Goal: Information Seeking & Learning: Learn about a topic

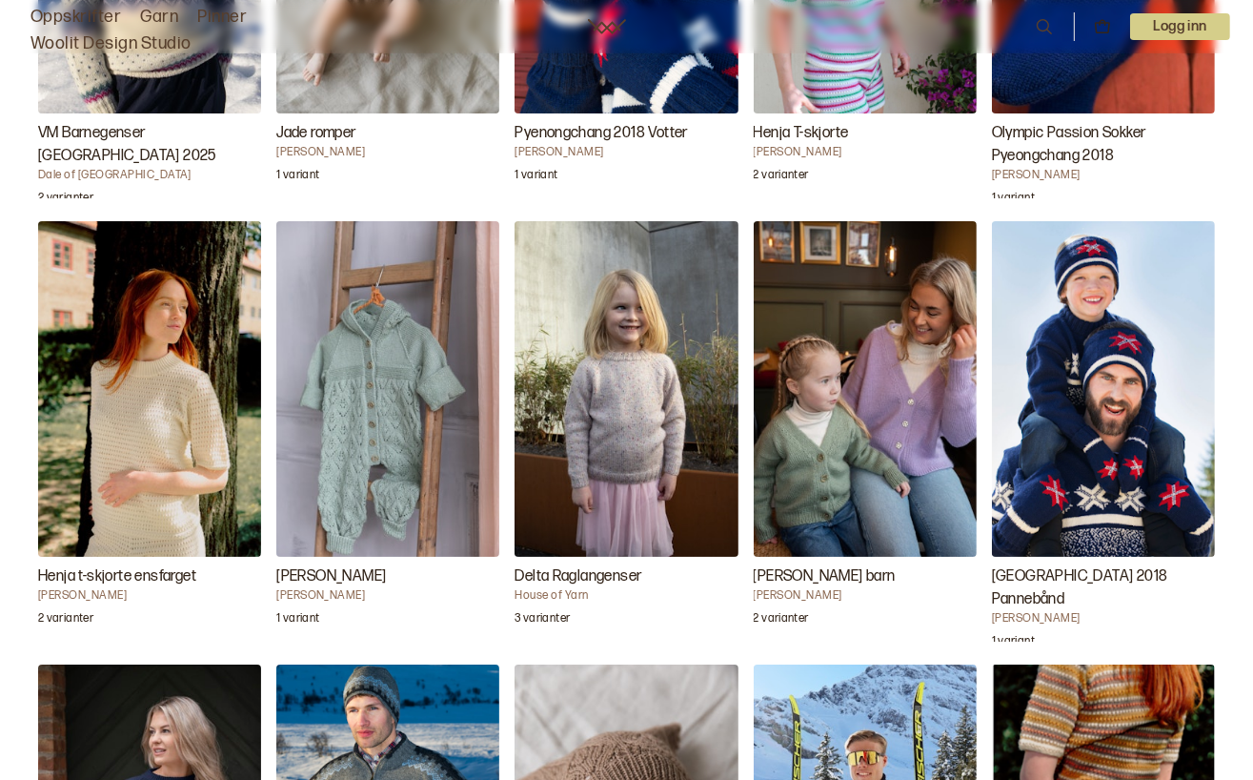
scroll to position [2577, 0]
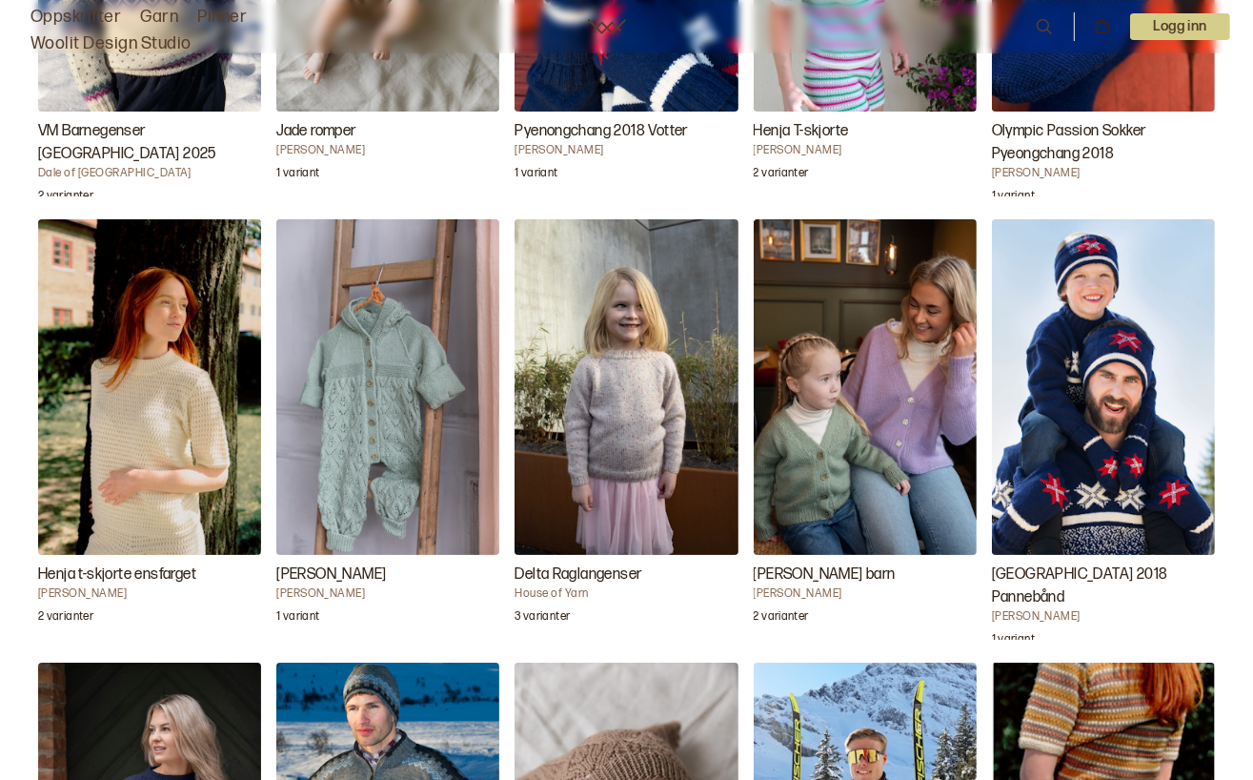
click at [614, 434] on img "Delta Raglangenser" at bounding box center [626, 386] width 223 height 335
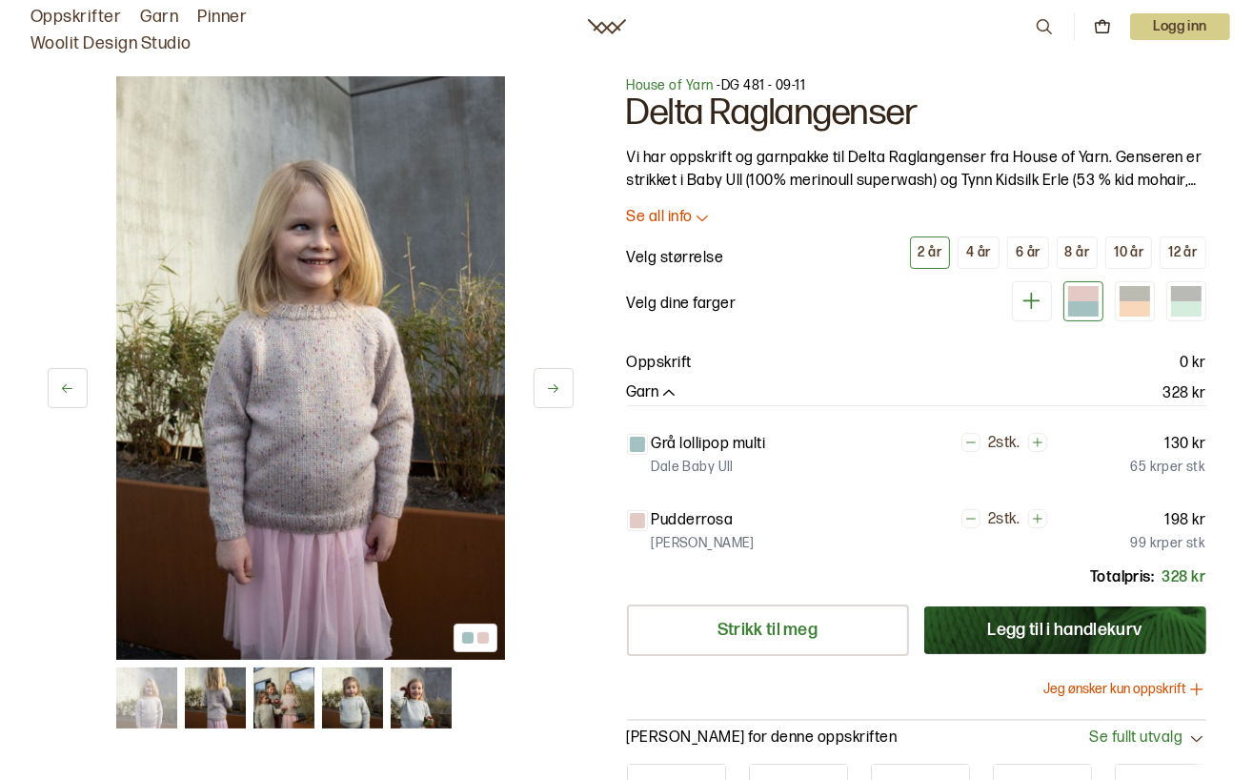
click at [309, 435] on img at bounding box center [310, 367] width 389 height 583
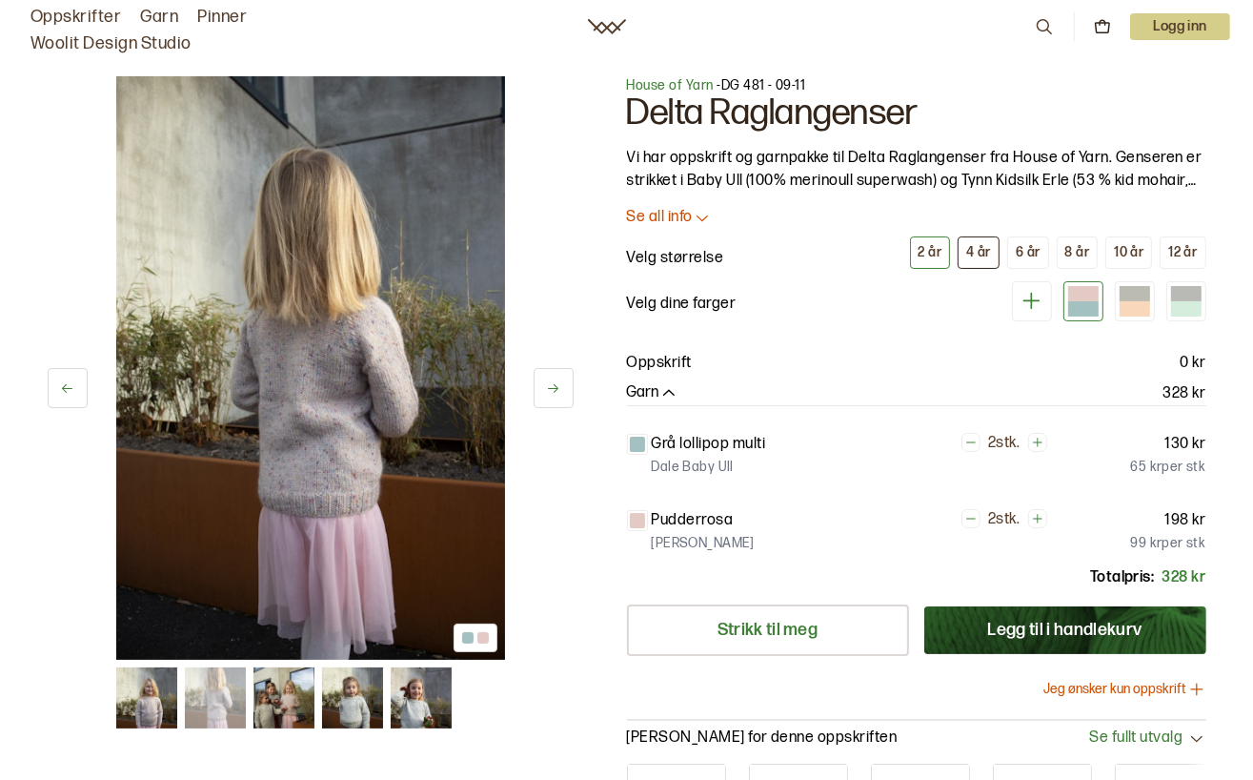
click at [982, 252] on div "4 år" at bounding box center [978, 252] width 25 height 17
click at [674, 363] on p "Oppskrift" at bounding box center [659, 363] width 65 height 23
click at [667, 364] on p "Oppskrift" at bounding box center [659, 363] width 65 height 23
click at [550, 382] on icon at bounding box center [553, 388] width 14 height 14
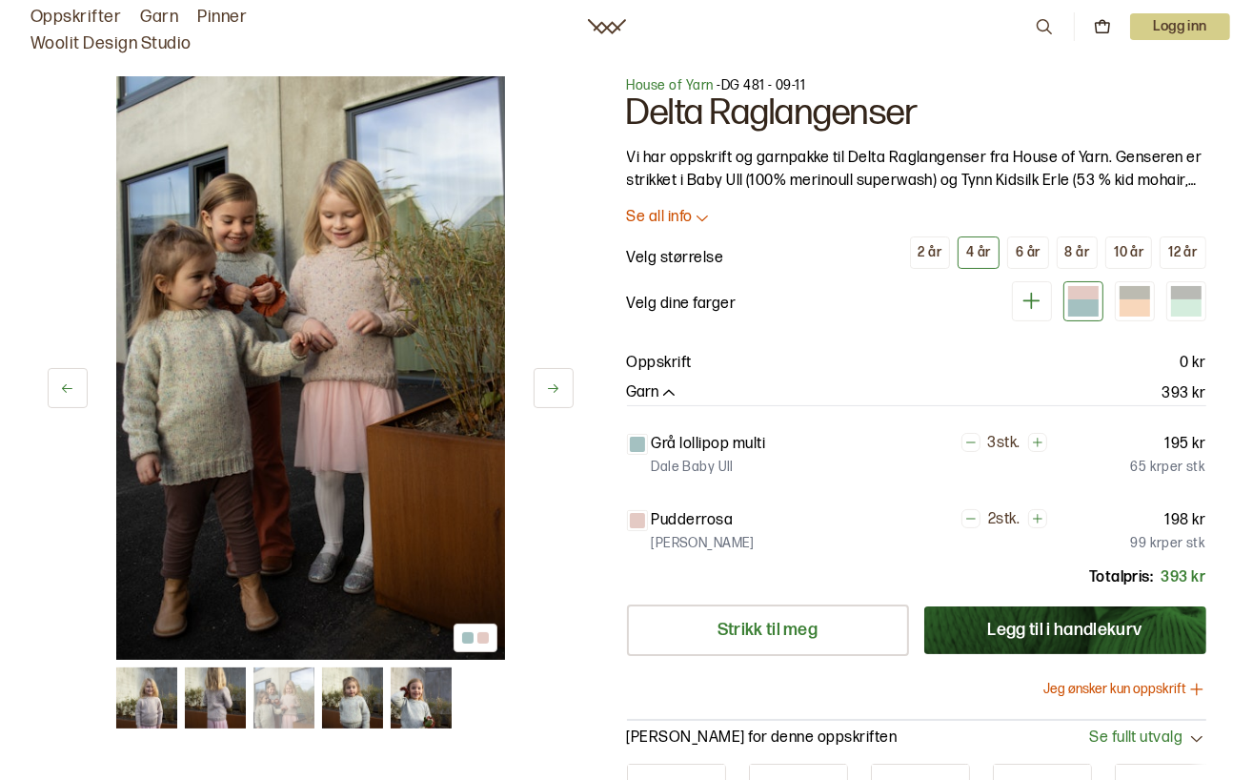
click at [658, 217] on p "Se all info" at bounding box center [660, 218] width 66 height 20
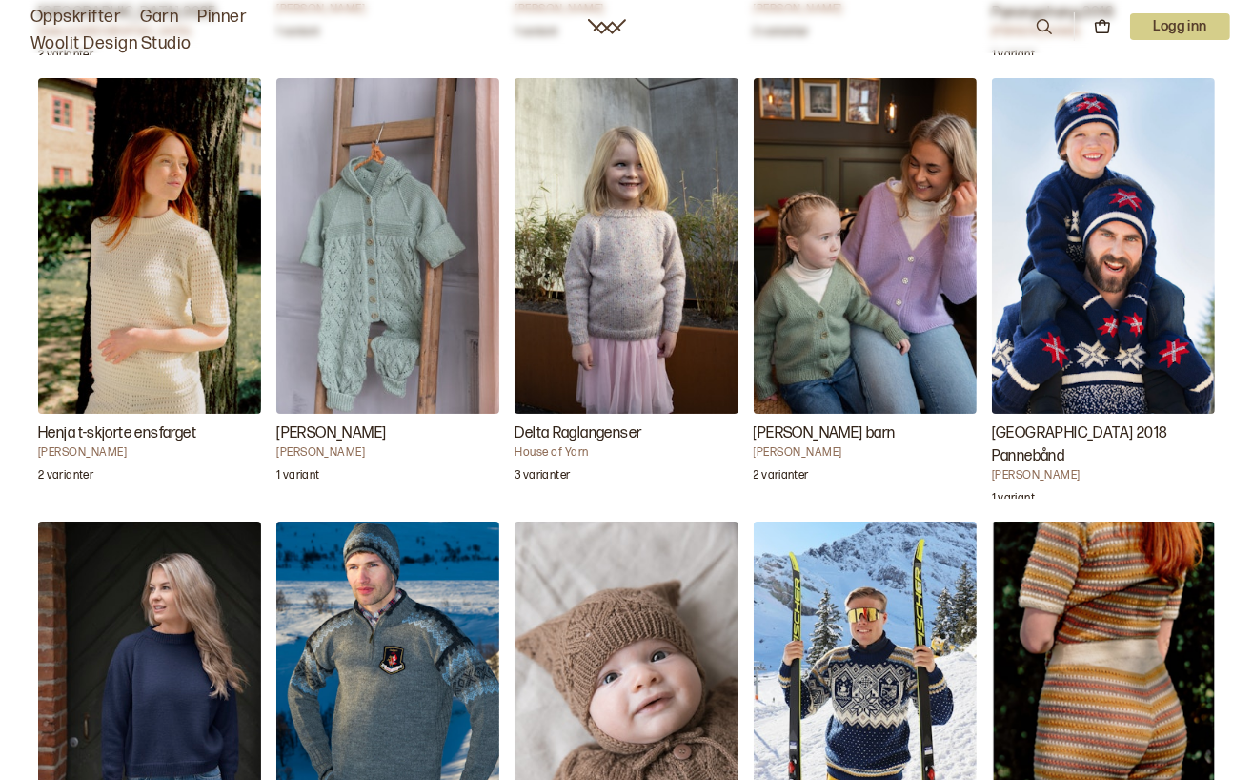
scroll to position [2715, 0]
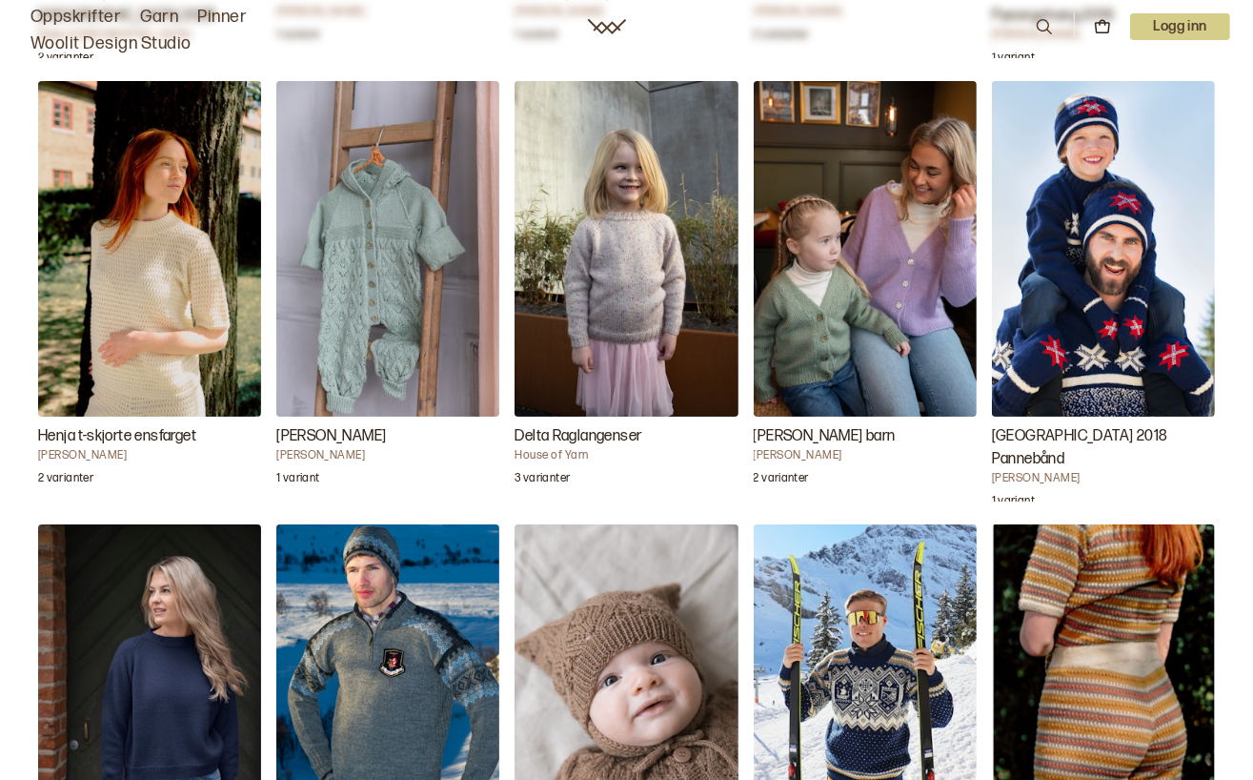
click at [609, 449] on h4 "House of Yarn" at bounding box center [626, 455] width 223 height 15
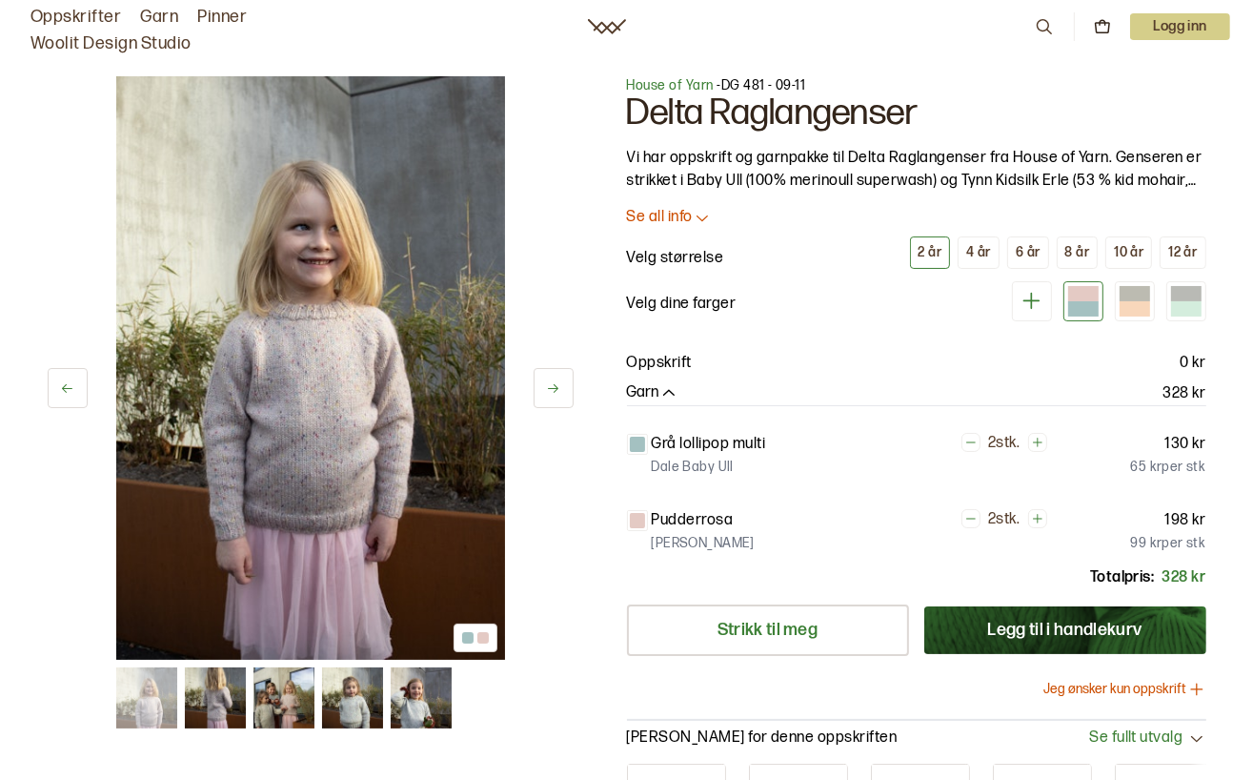
click at [167, 693] on img at bounding box center [146, 697] width 61 height 61
click at [211, 701] on img at bounding box center [215, 697] width 61 height 61
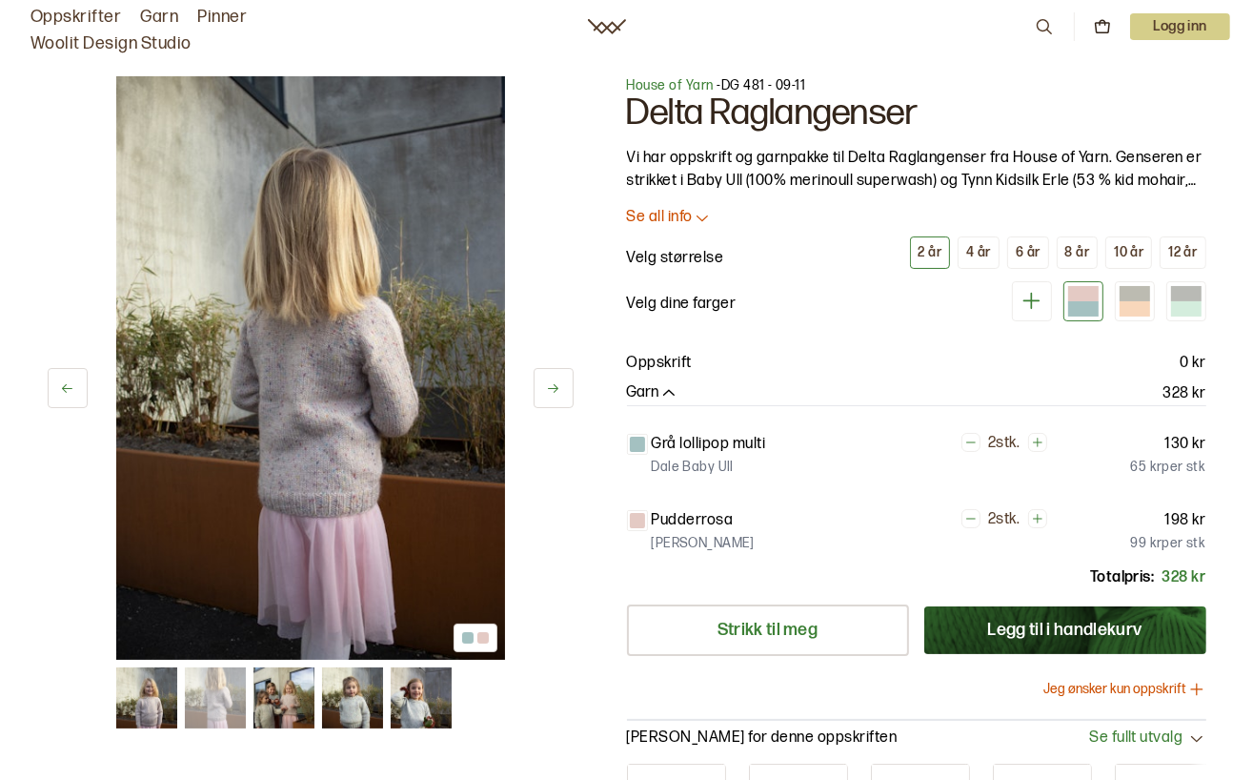
click at [277, 717] on img at bounding box center [284, 697] width 61 height 61
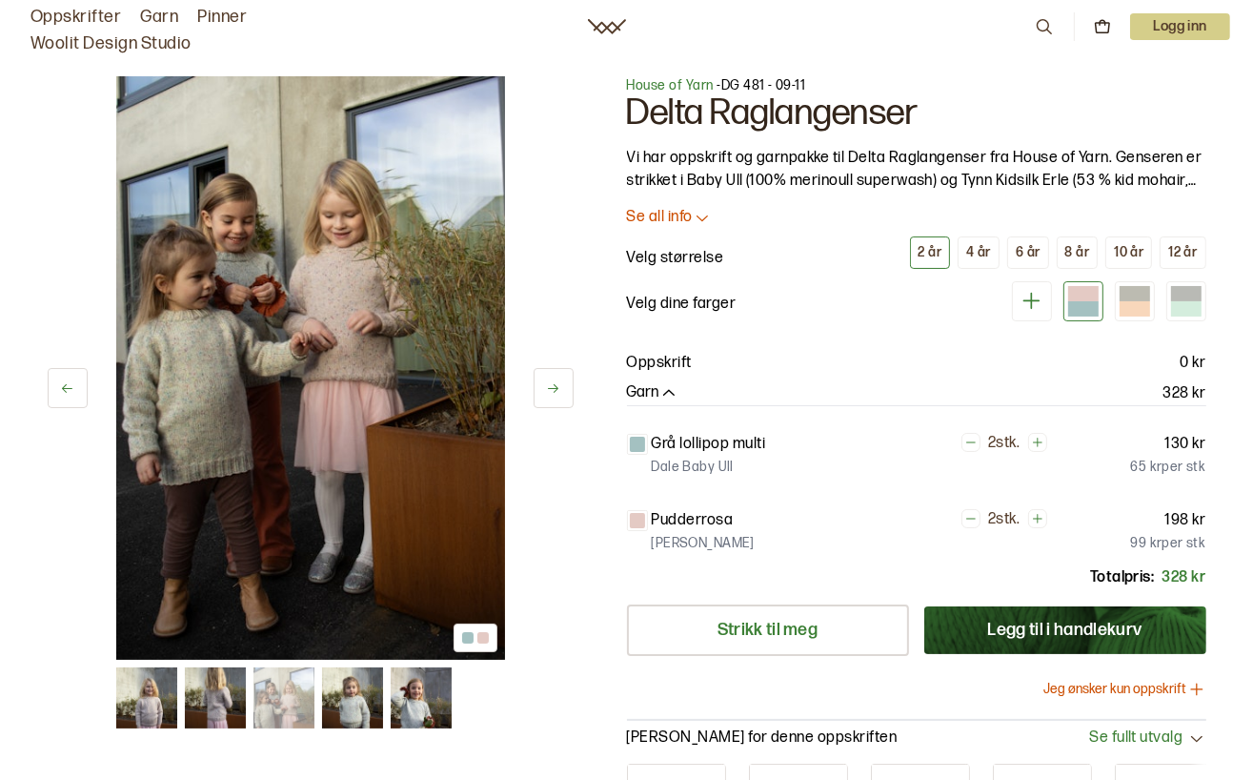
click at [347, 701] on img at bounding box center [352, 697] width 61 height 61
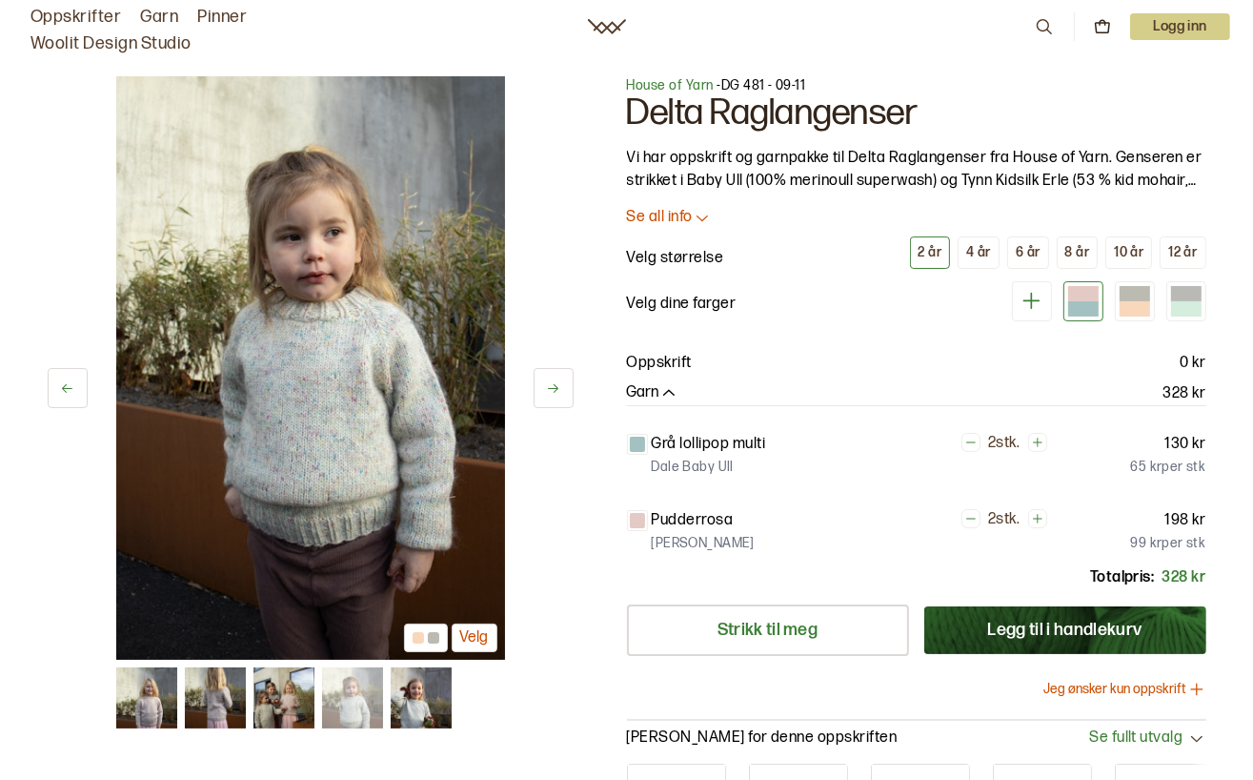
click at [419, 709] on img at bounding box center [421, 697] width 61 height 61
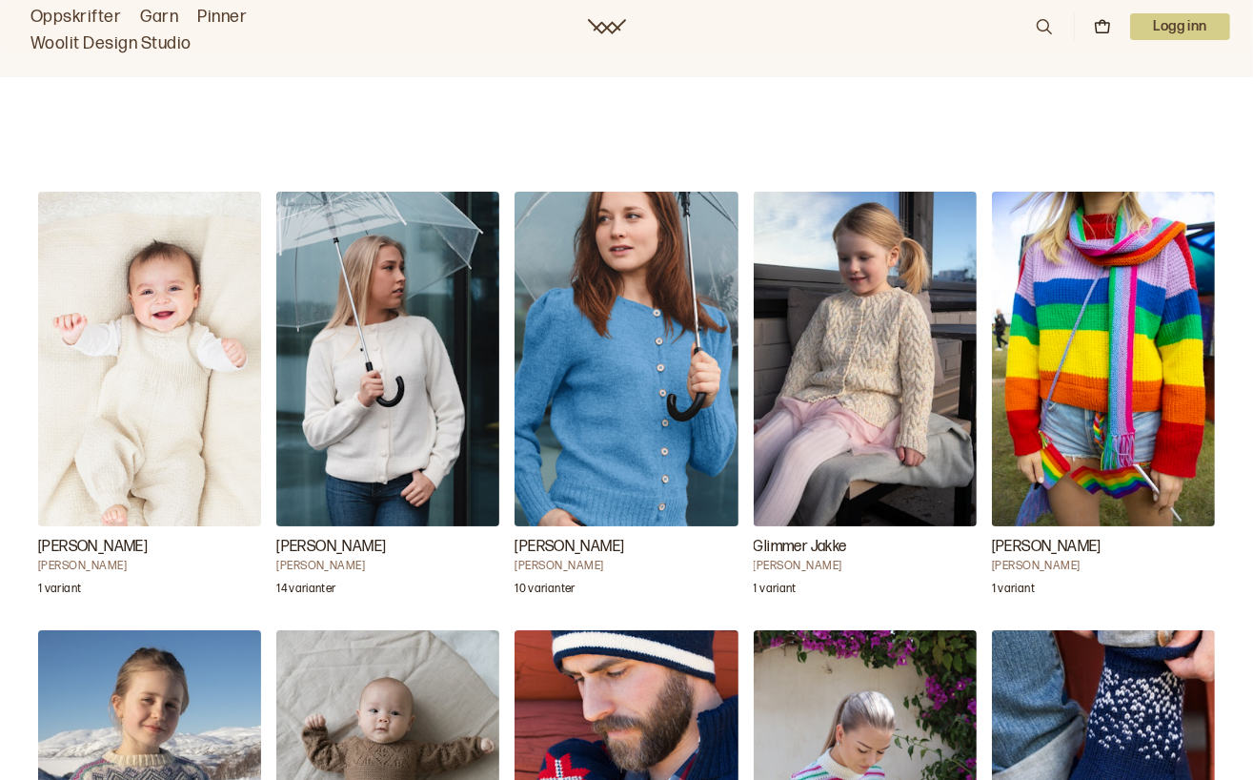
scroll to position [1725, 0]
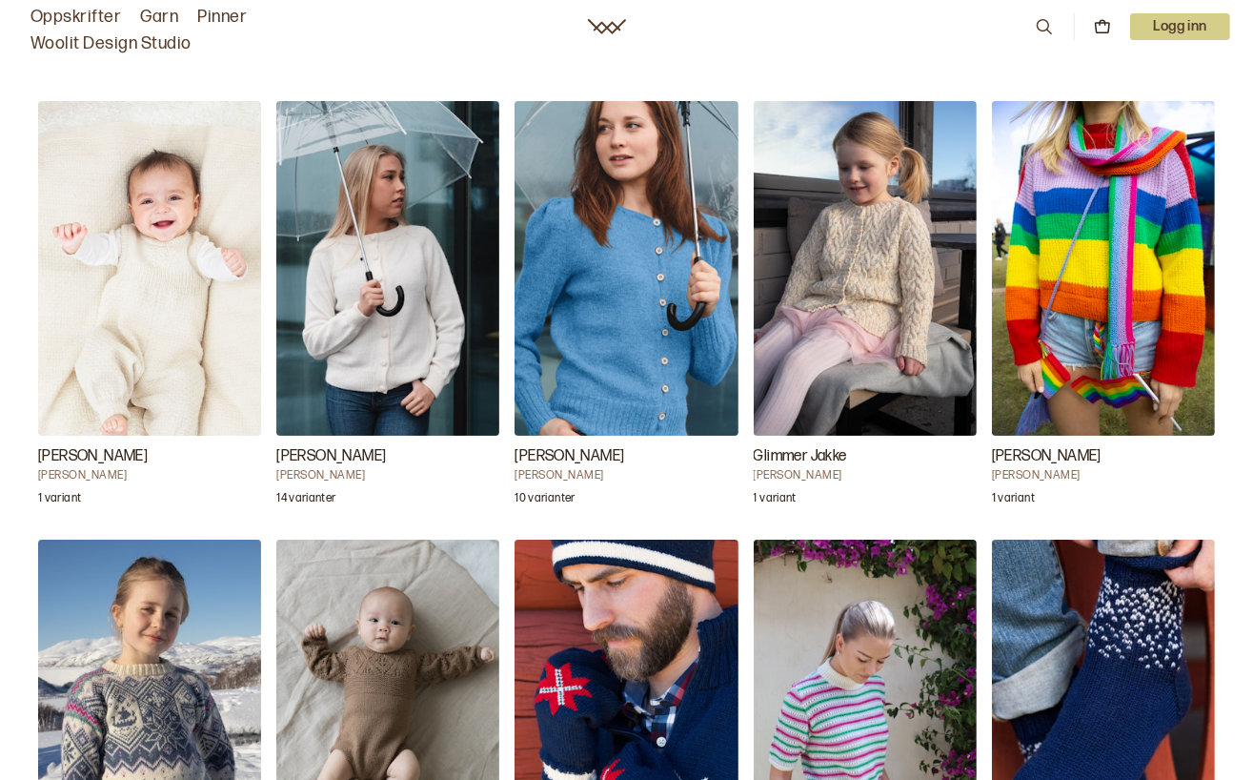
scroll to position [1816, 0]
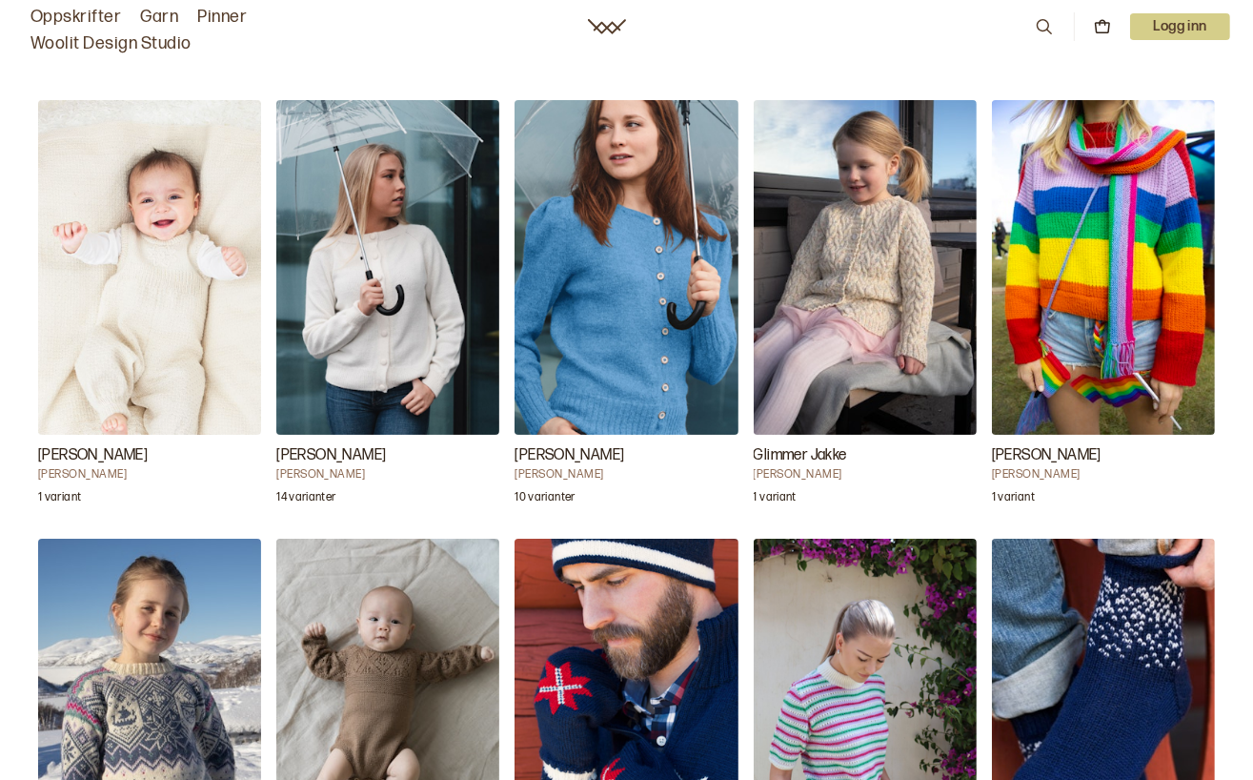
click at [869, 351] on img "Glimmer Jakke" at bounding box center [865, 267] width 223 height 335
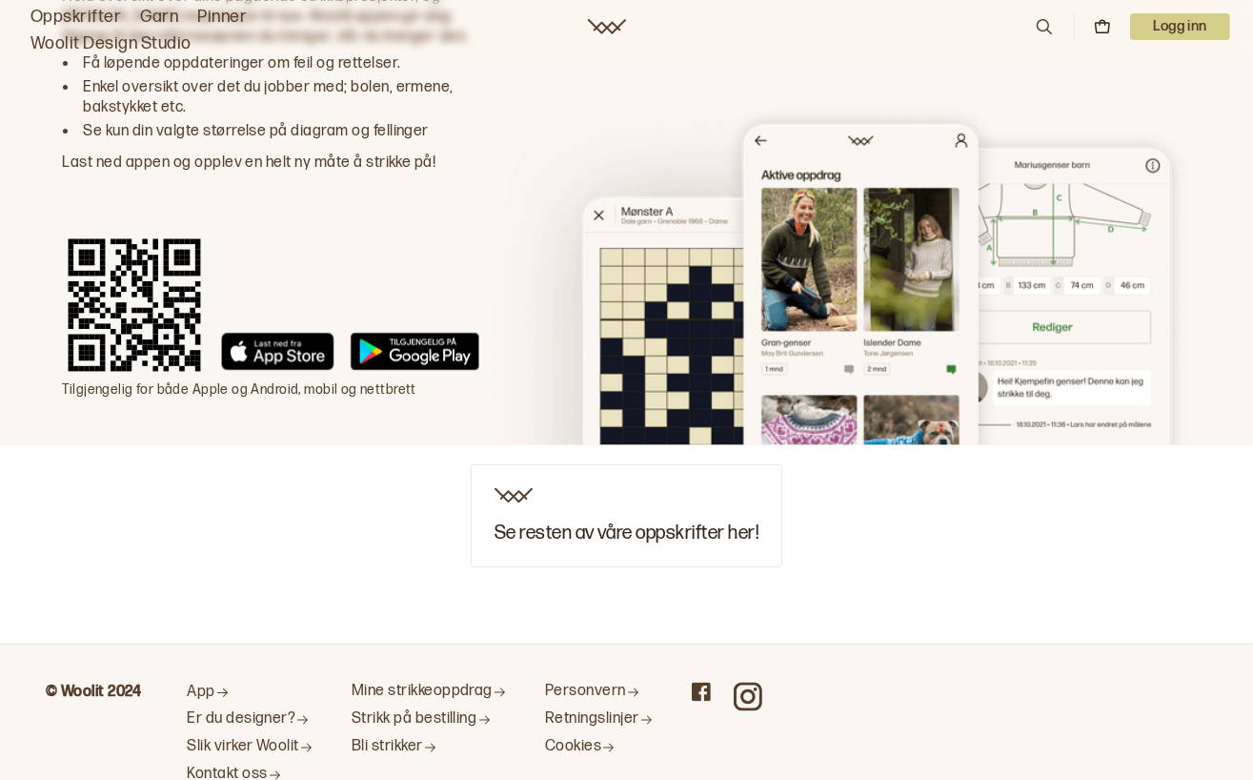
scroll to position [8812, 0]
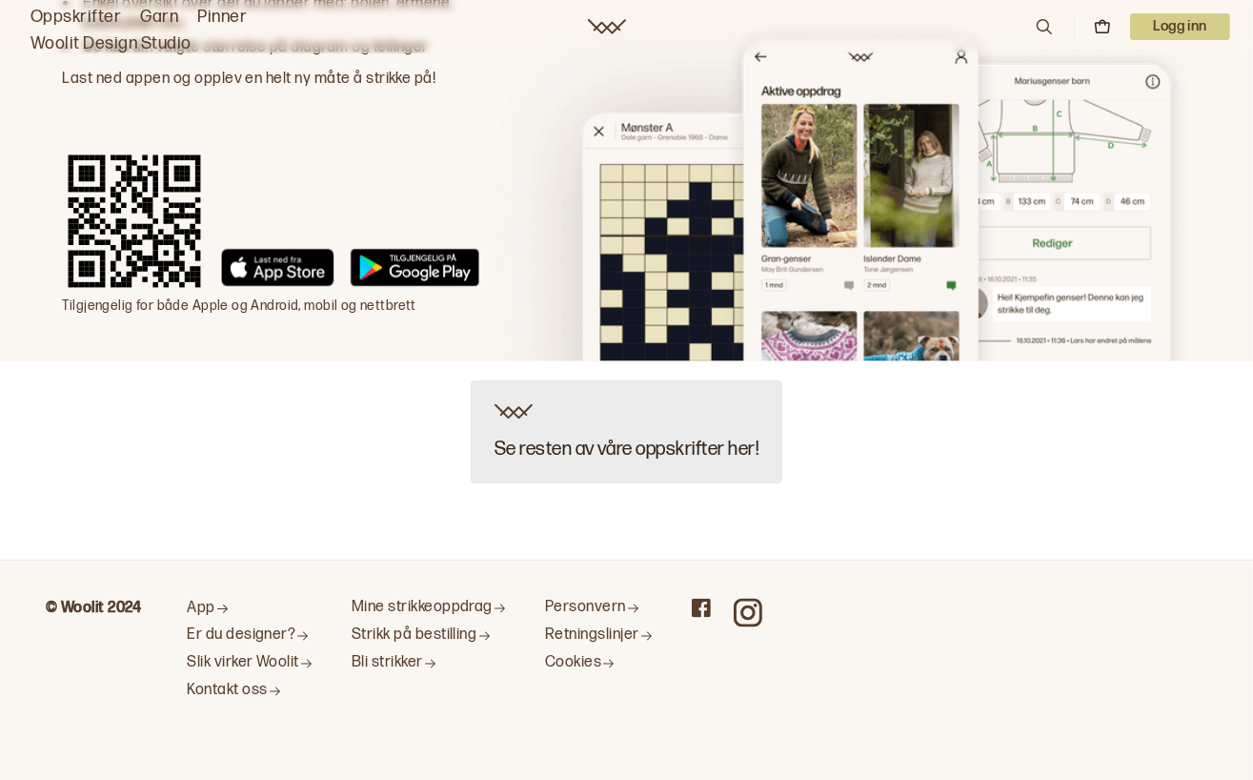
click at [731, 449] on h3 "Se resten av våre oppskrifter her!" at bounding box center [627, 448] width 264 height 21
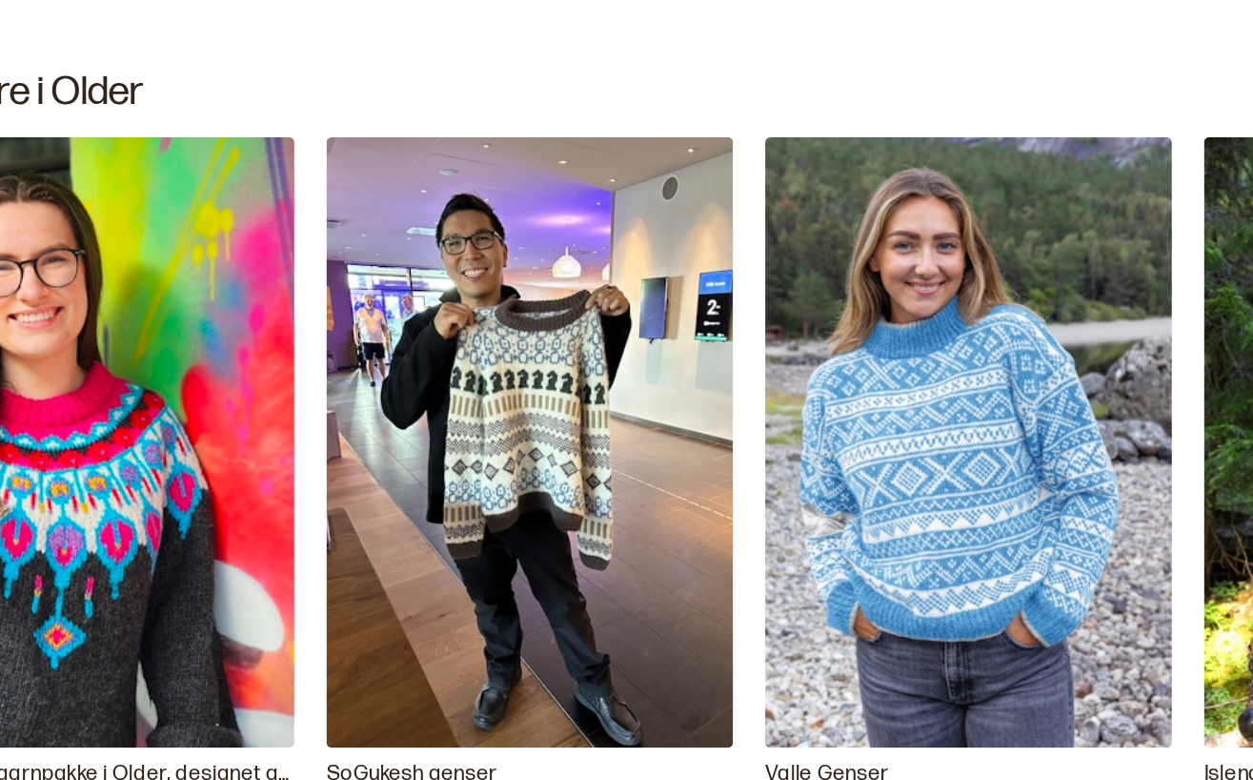
scroll to position [8192, 0]
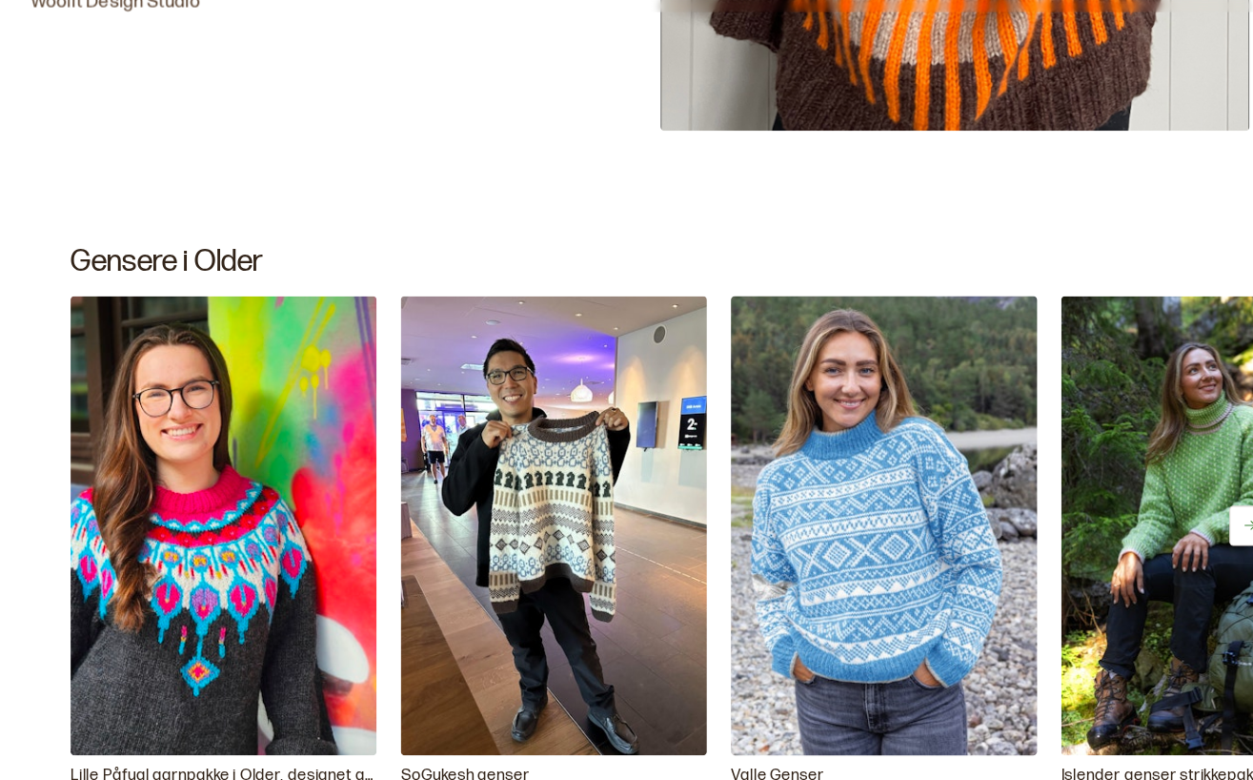
click at [793, 621] on img at bounding box center [838, 539] width 304 height 457
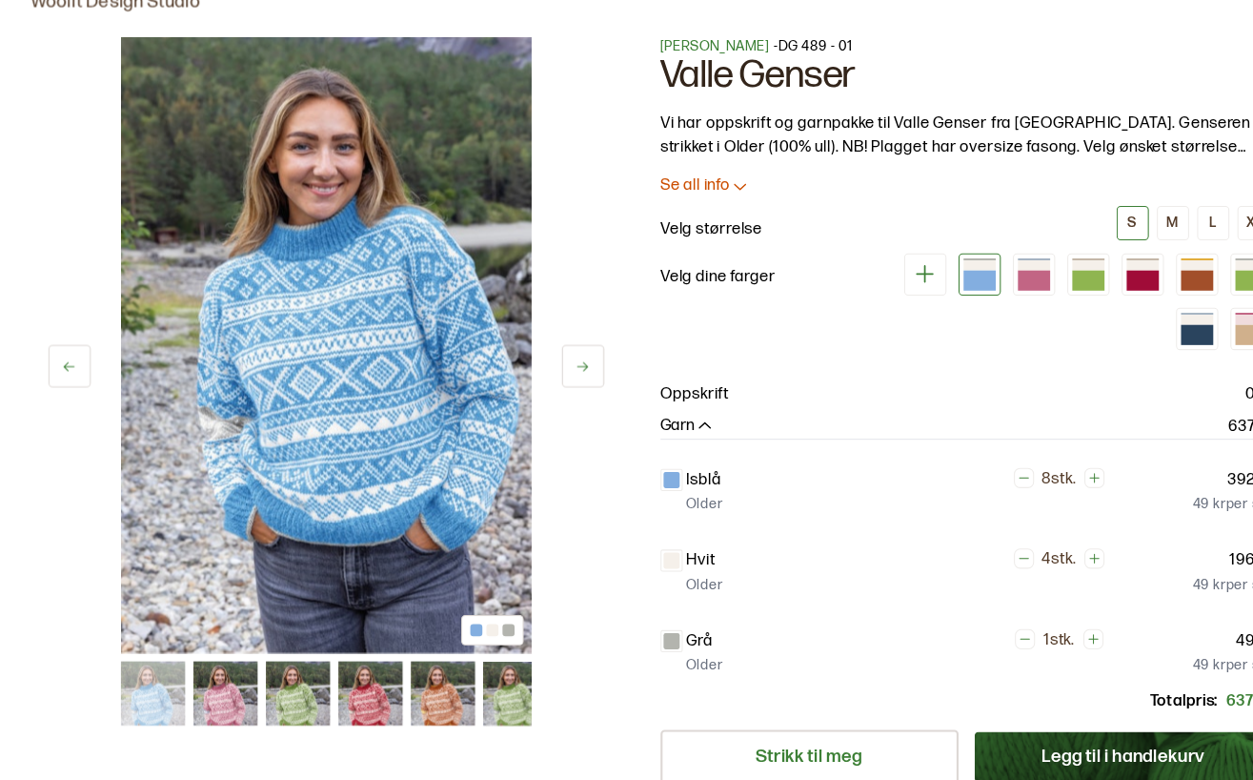
click at [968, 589] on div "Hvit 4 stk. 196 kr Older 49 kr per stk" at bounding box center [916, 583] width 579 height 46
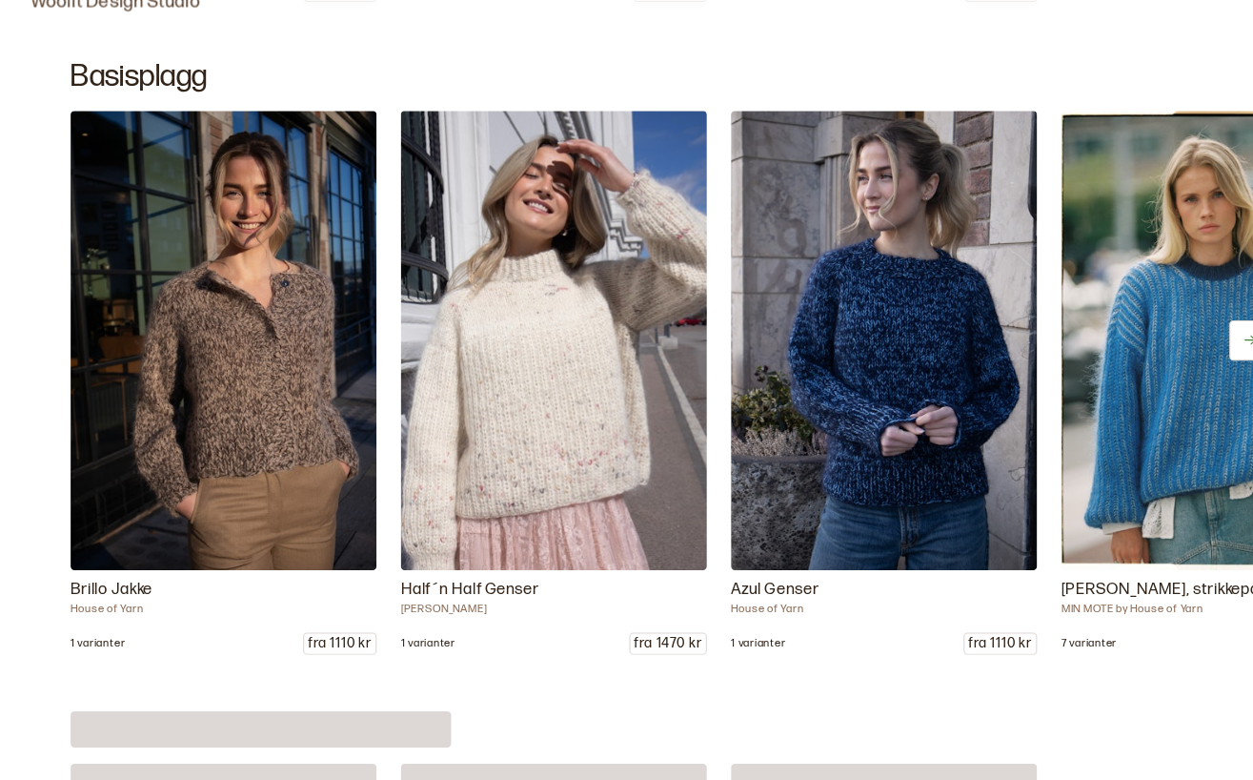
scroll to position [8993, 0]
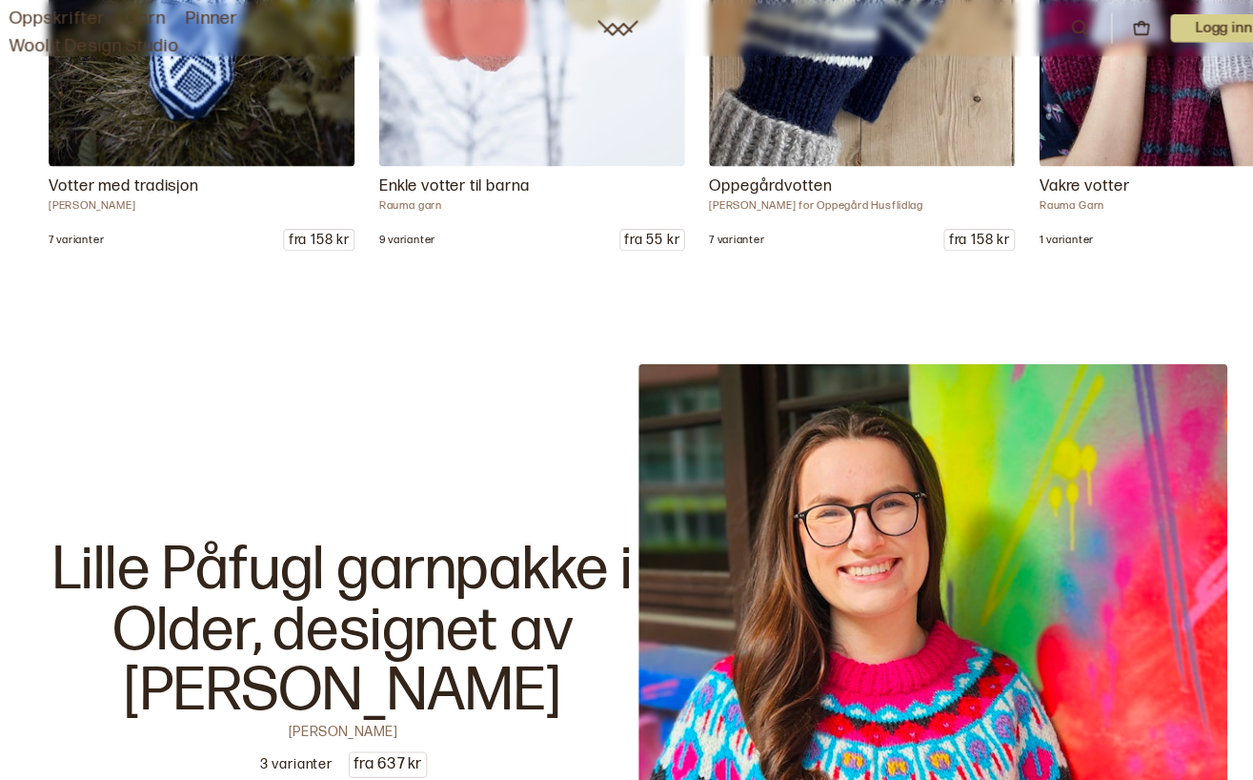
scroll to position [29377, 0]
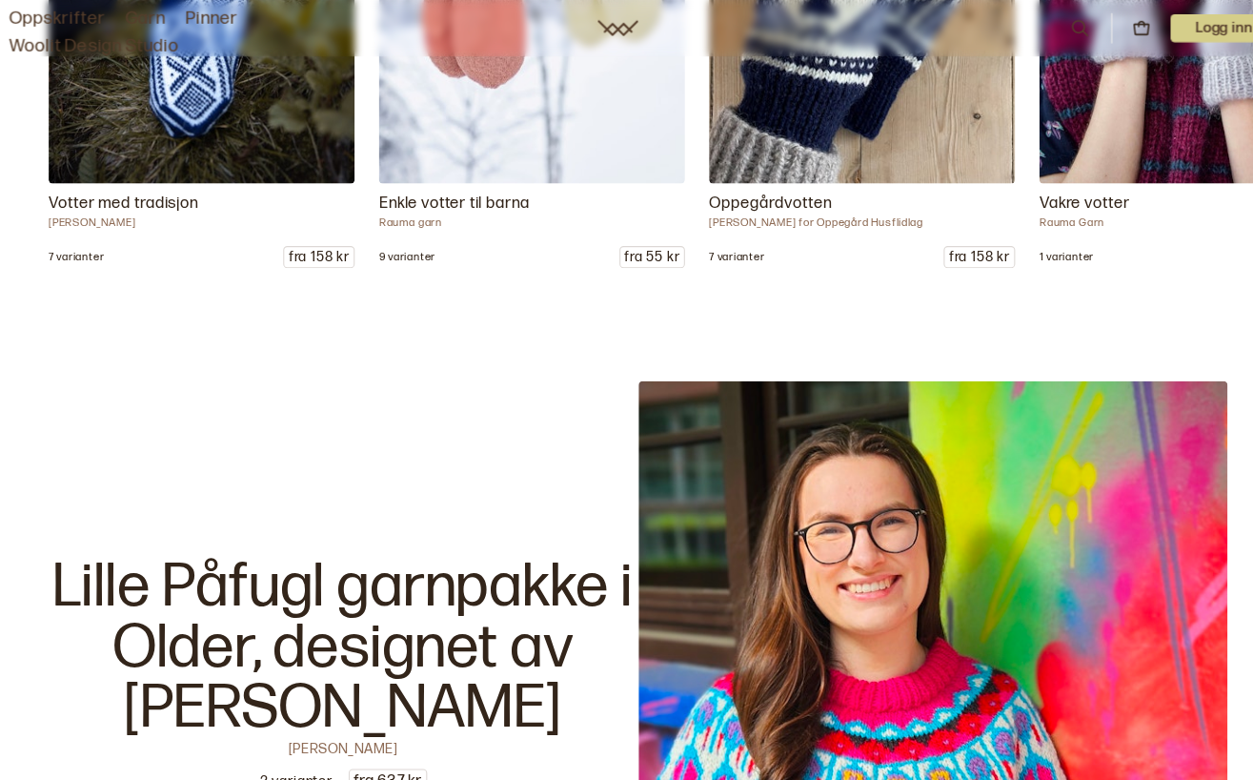
click at [616, 29] on icon at bounding box center [607, 26] width 38 height 15
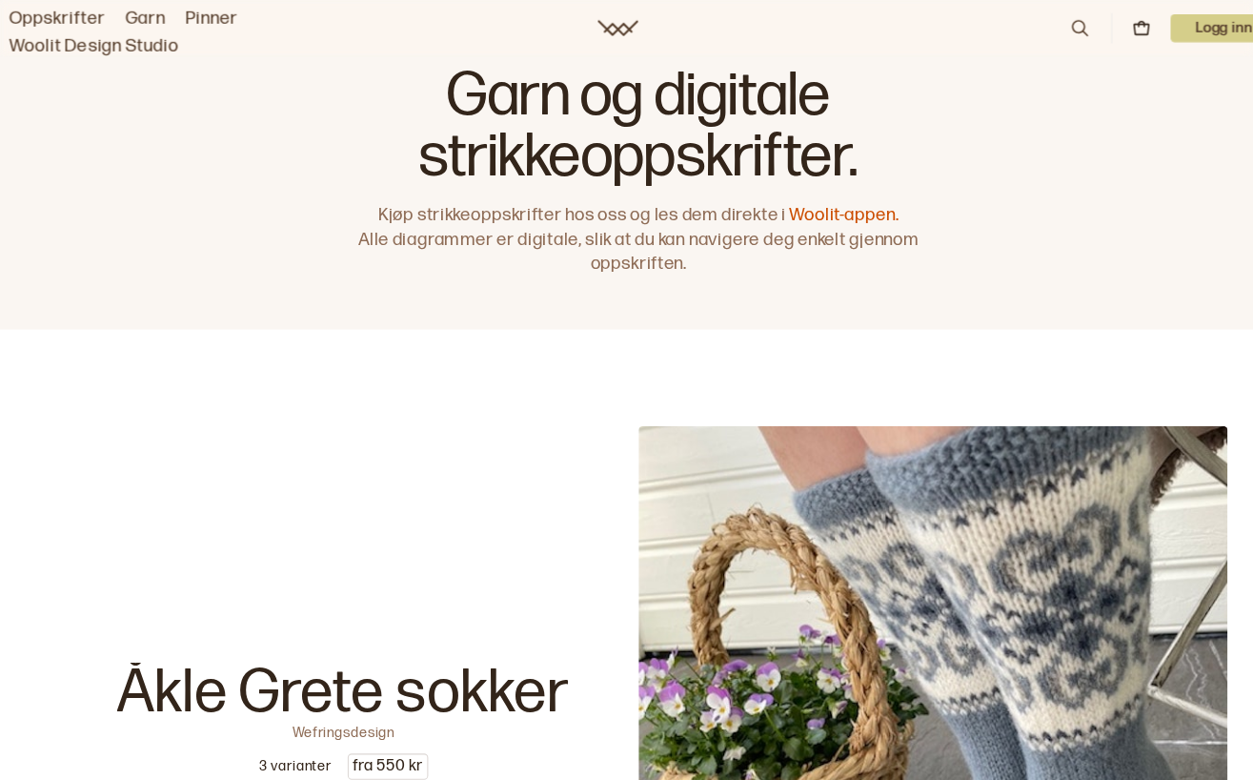
click at [80, 28] on link "Oppskrifter" at bounding box center [75, 17] width 91 height 27
